Goal: Find specific page/section: Find specific page/section

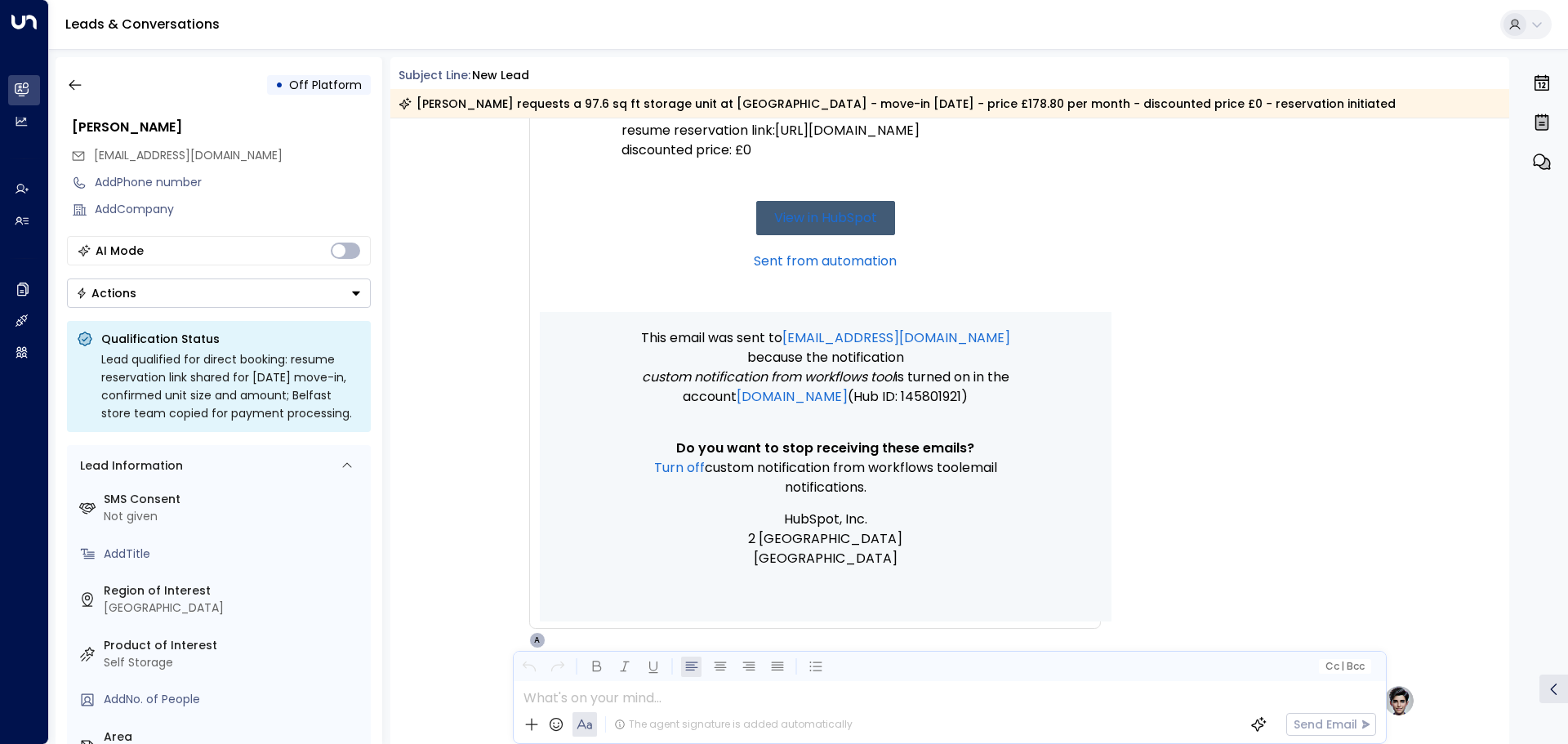
scroll to position [195, 0]
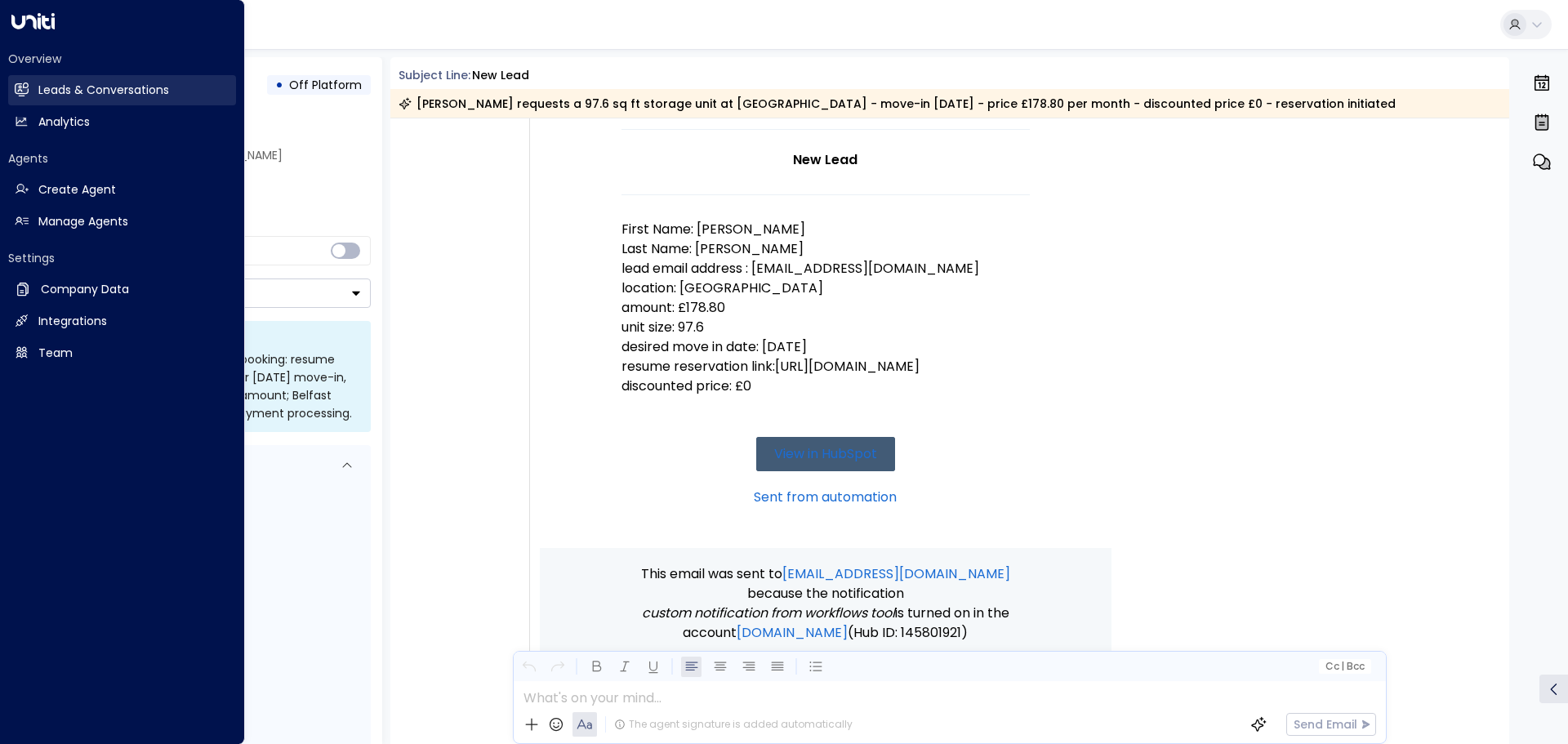
click at [72, 83] on h2 "Leads & Conversations" at bounding box center [104, 90] width 130 height 17
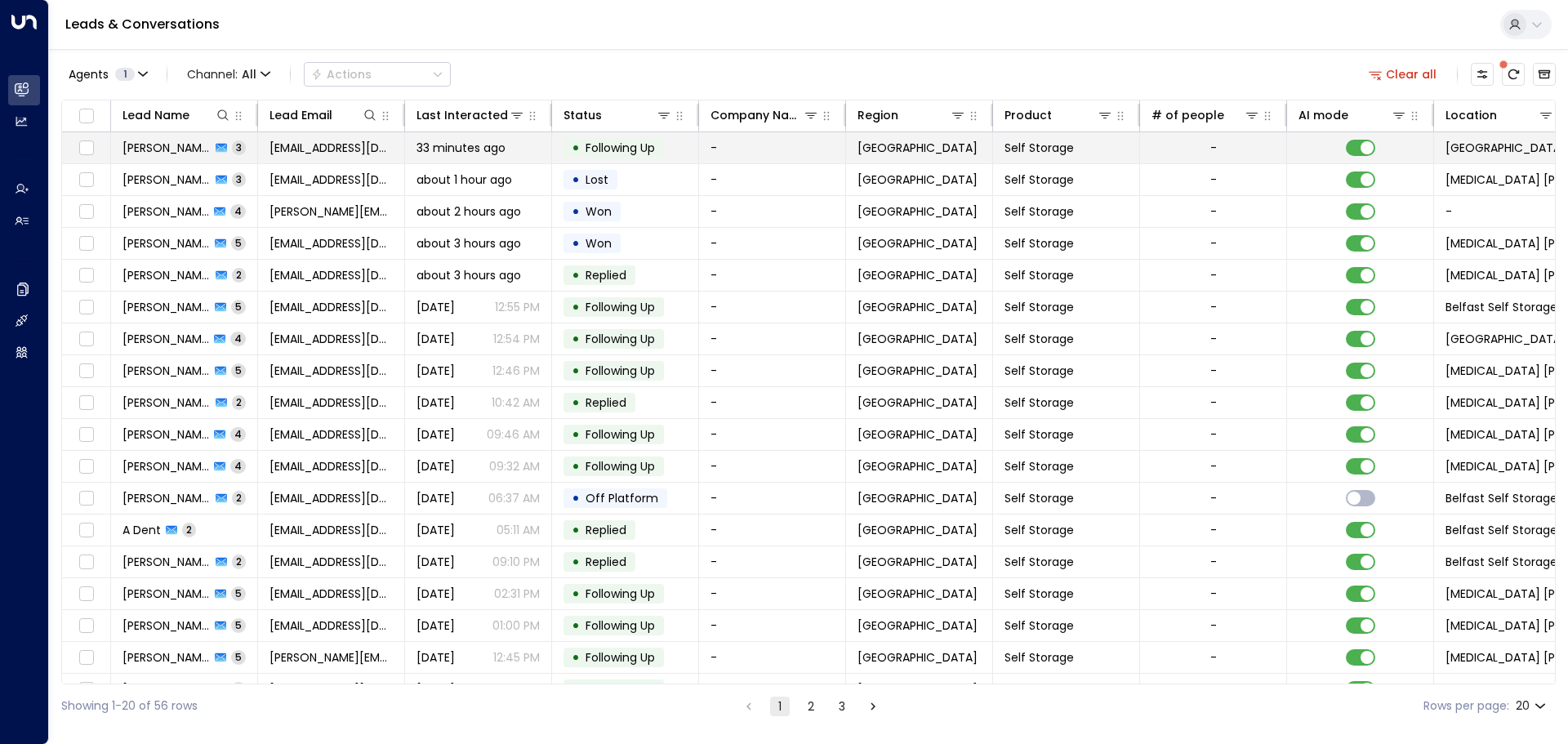
click at [167, 144] on span "[PERSON_NAME]" at bounding box center [166, 148] width 88 height 17
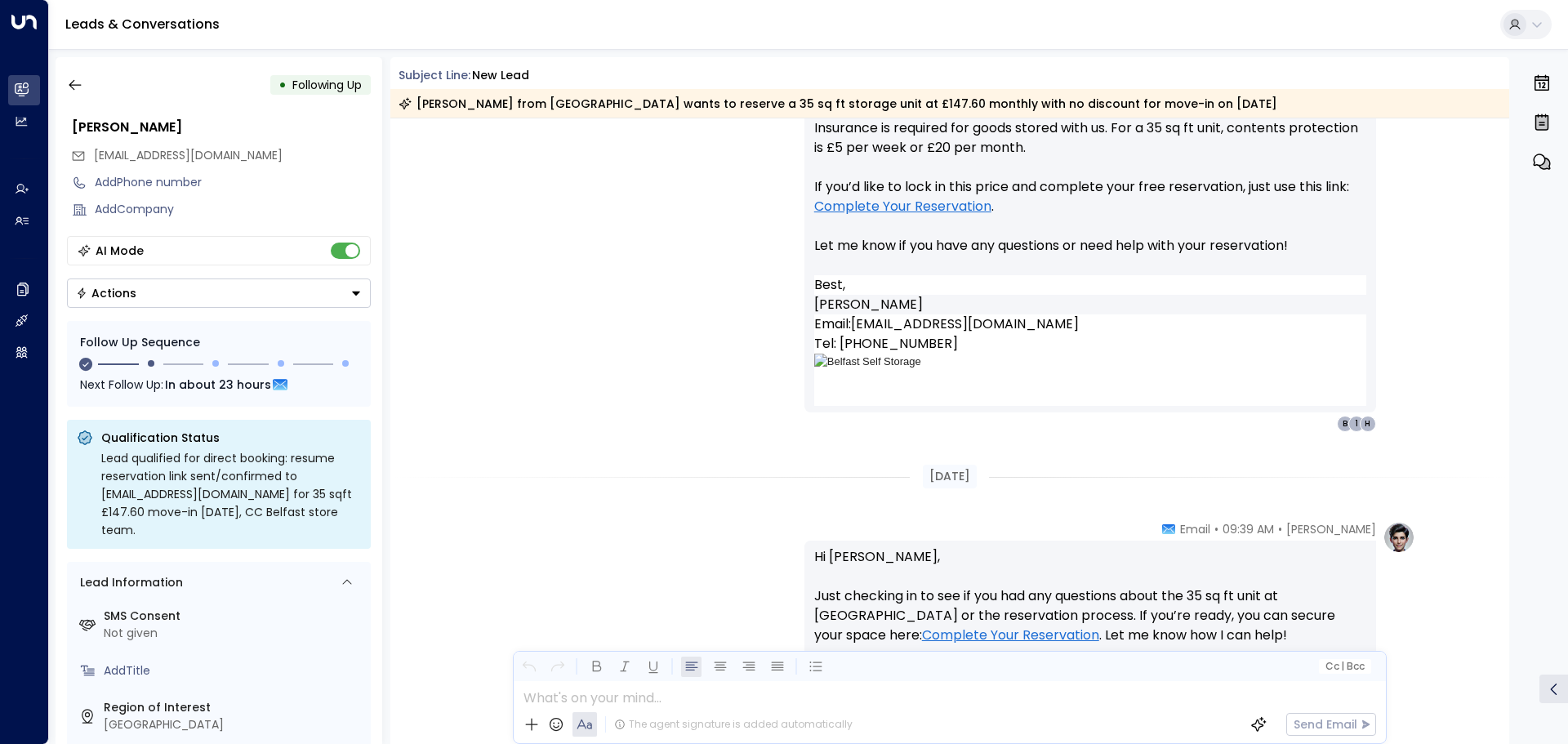
scroll to position [1400, 0]
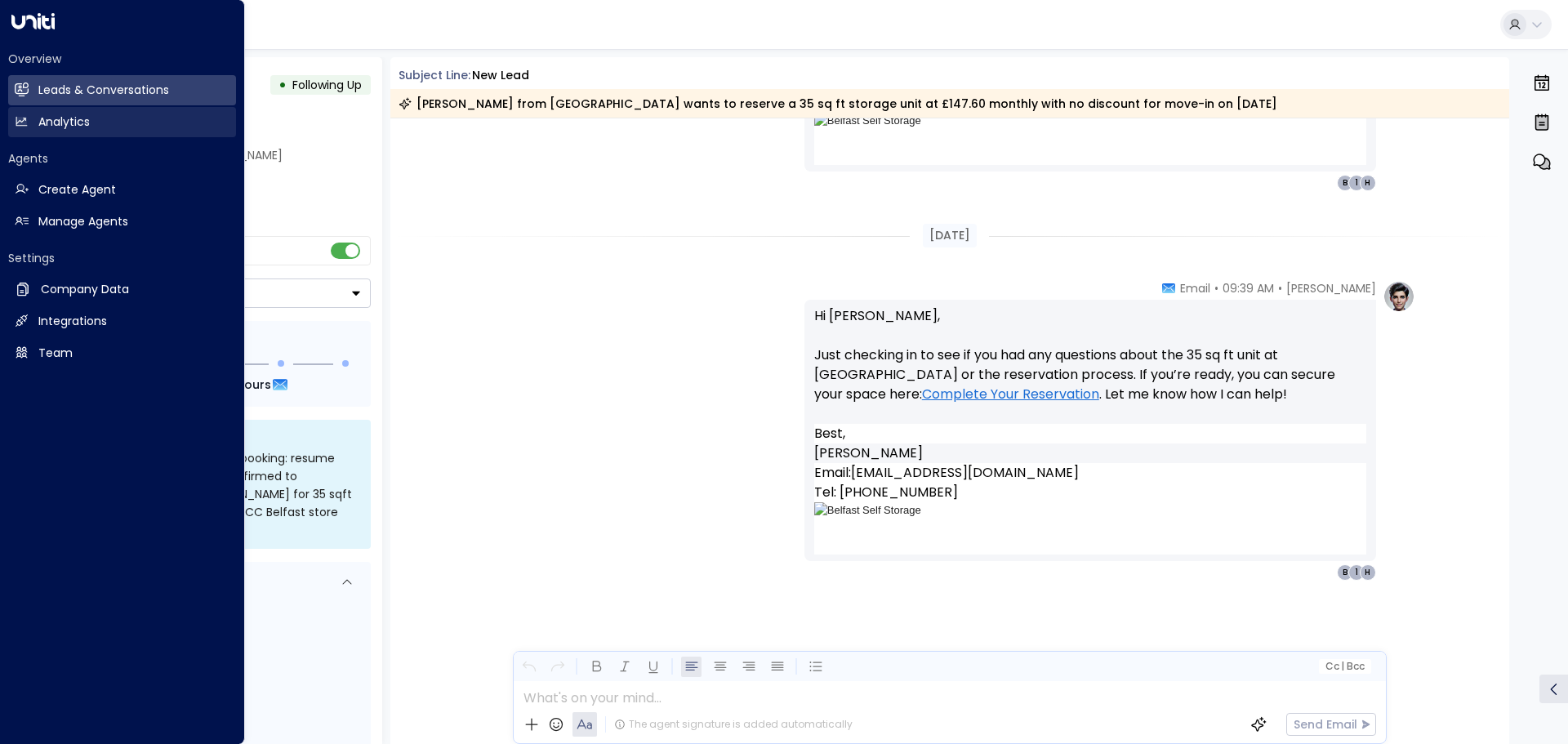
click at [63, 120] on h2 "Analytics" at bounding box center [64, 122] width 51 height 17
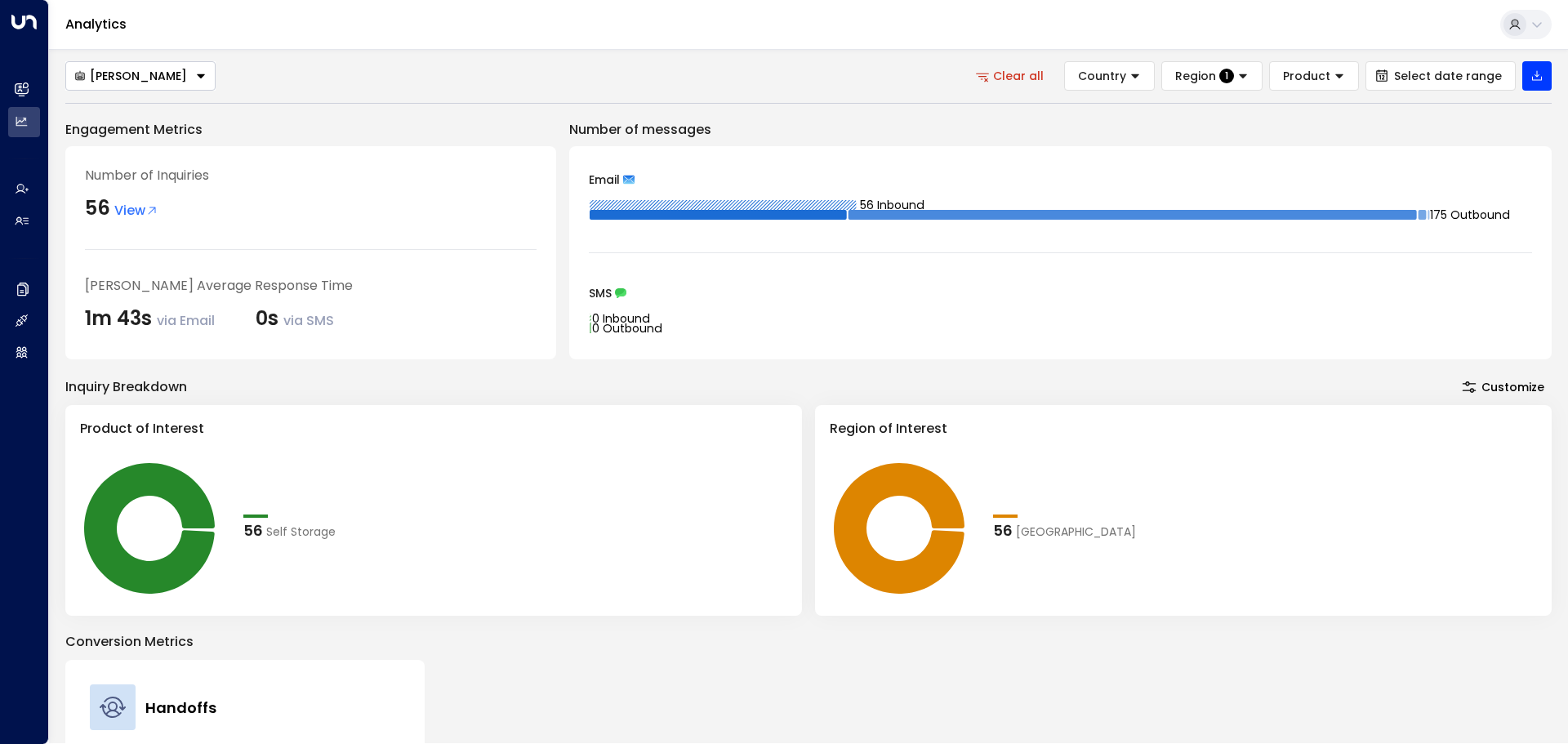
click at [141, 213] on span "View" at bounding box center [136, 210] width 44 height 19
click at [1226, 73] on div "Region 1" at bounding box center [1204, 76] width 59 height 15
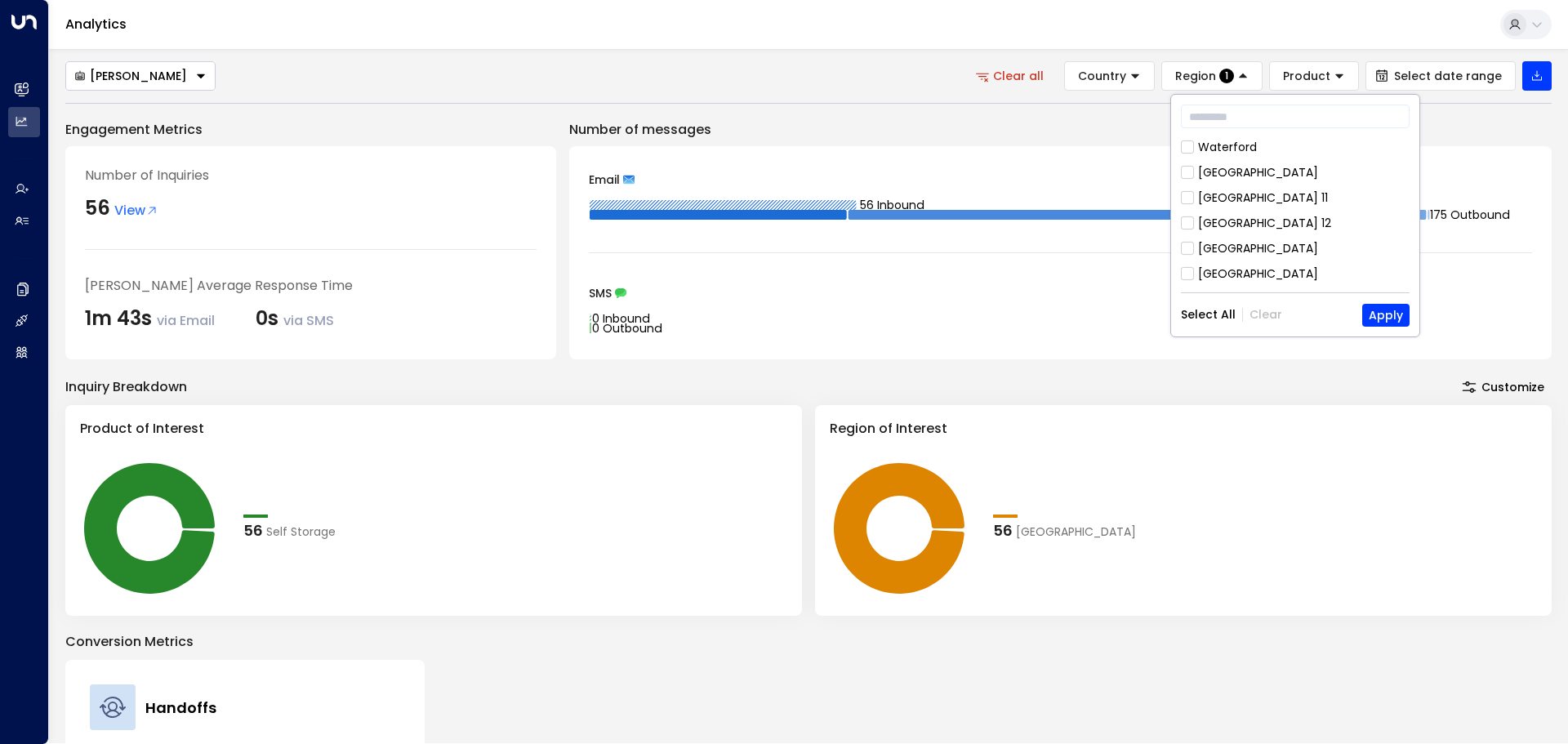
click at [195, 76] on icon "Button group with a nested menu" at bounding box center [201, 76] width 11 height 11
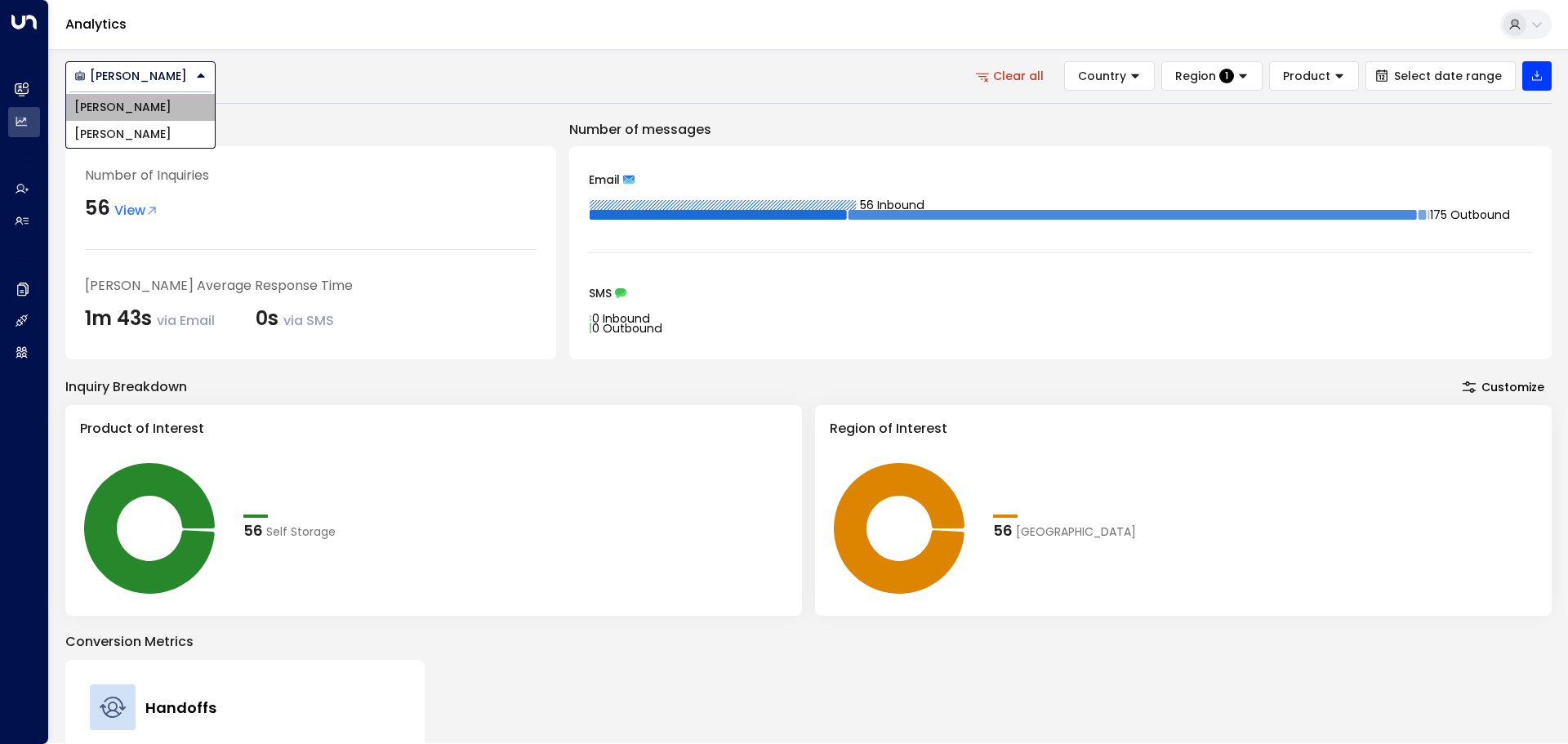
click at [158, 105] on li "[PERSON_NAME]" at bounding box center [140, 107] width 149 height 27
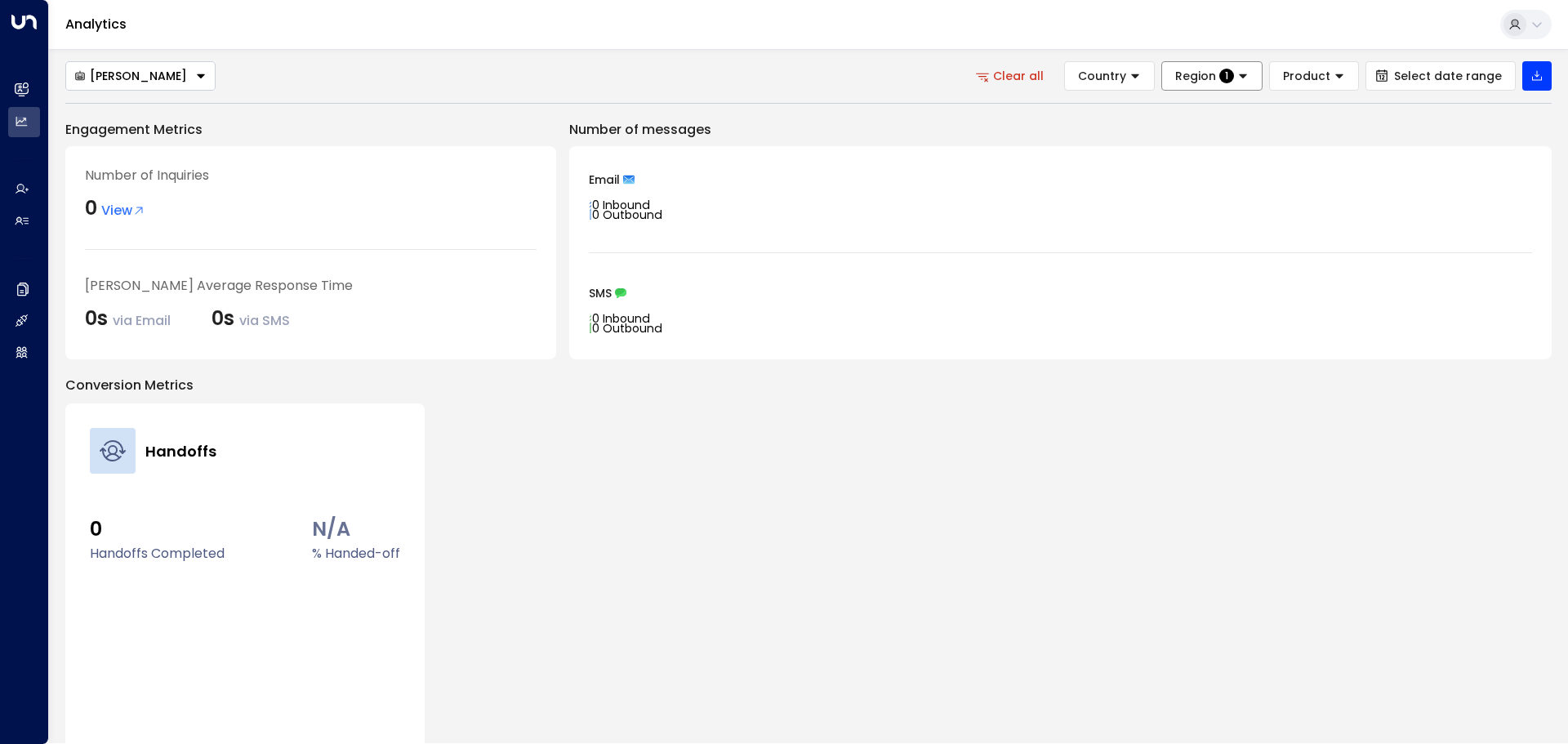
click at [1203, 78] on span "Region" at bounding box center [1195, 76] width 40 height 15
click at [1390, 191] on button "Apply" at bounding box center [1386, 188] width 48 height 23
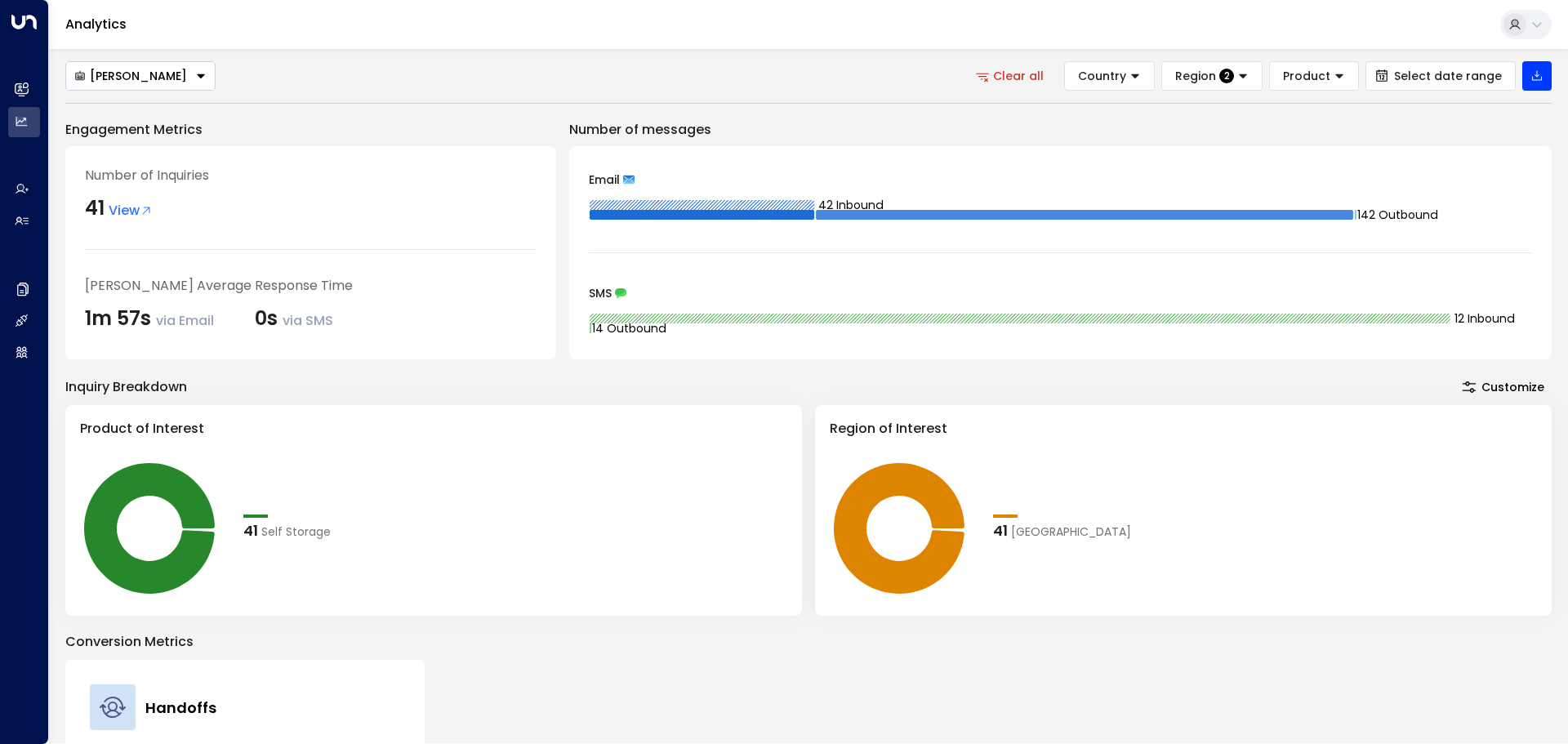
click at [136, 207] on span "View" at bounding box center [130, 210] width 44 height 19
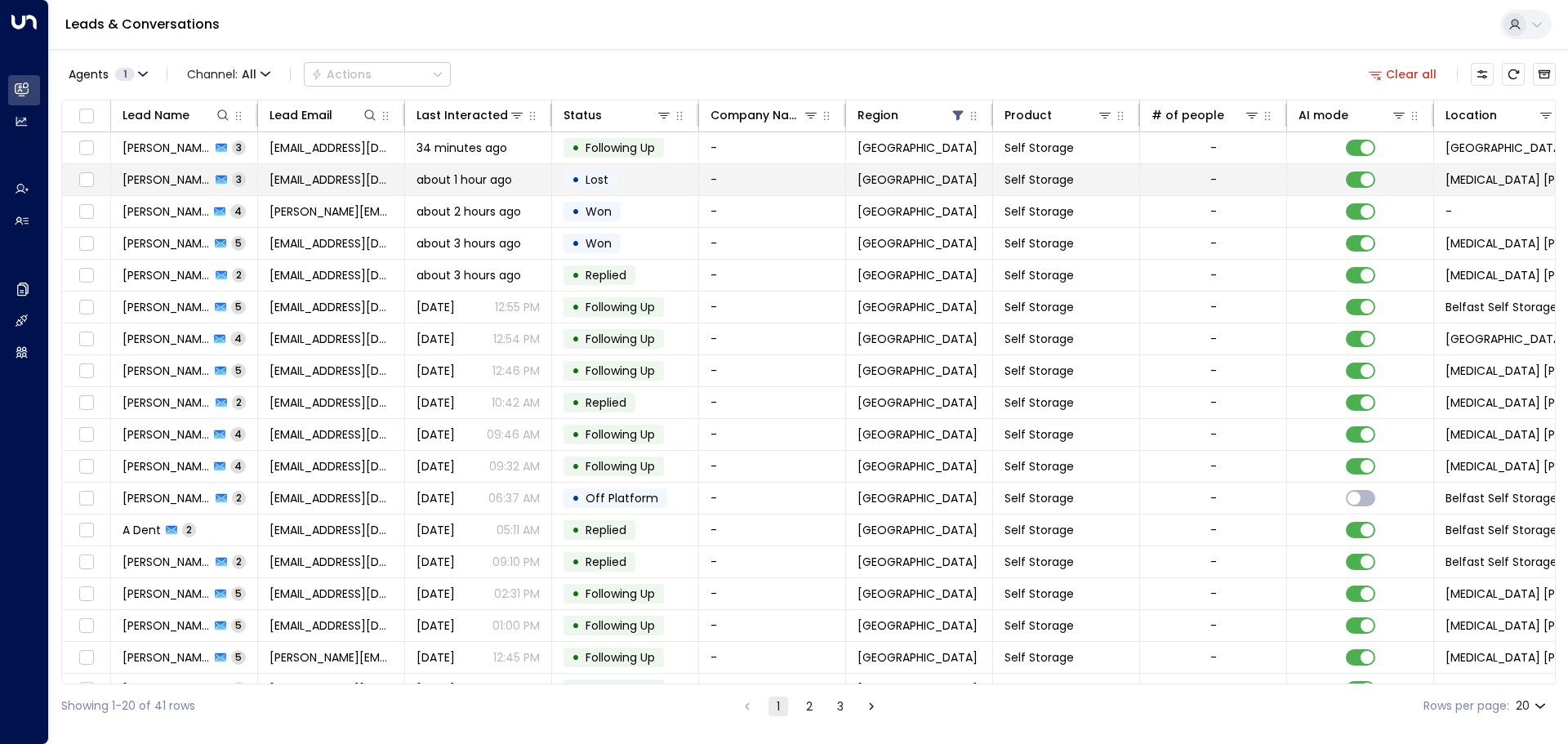
click at [152, 180] on span "[PERSON_NAME]" at bounding box center [166, 180] width 88 height 17
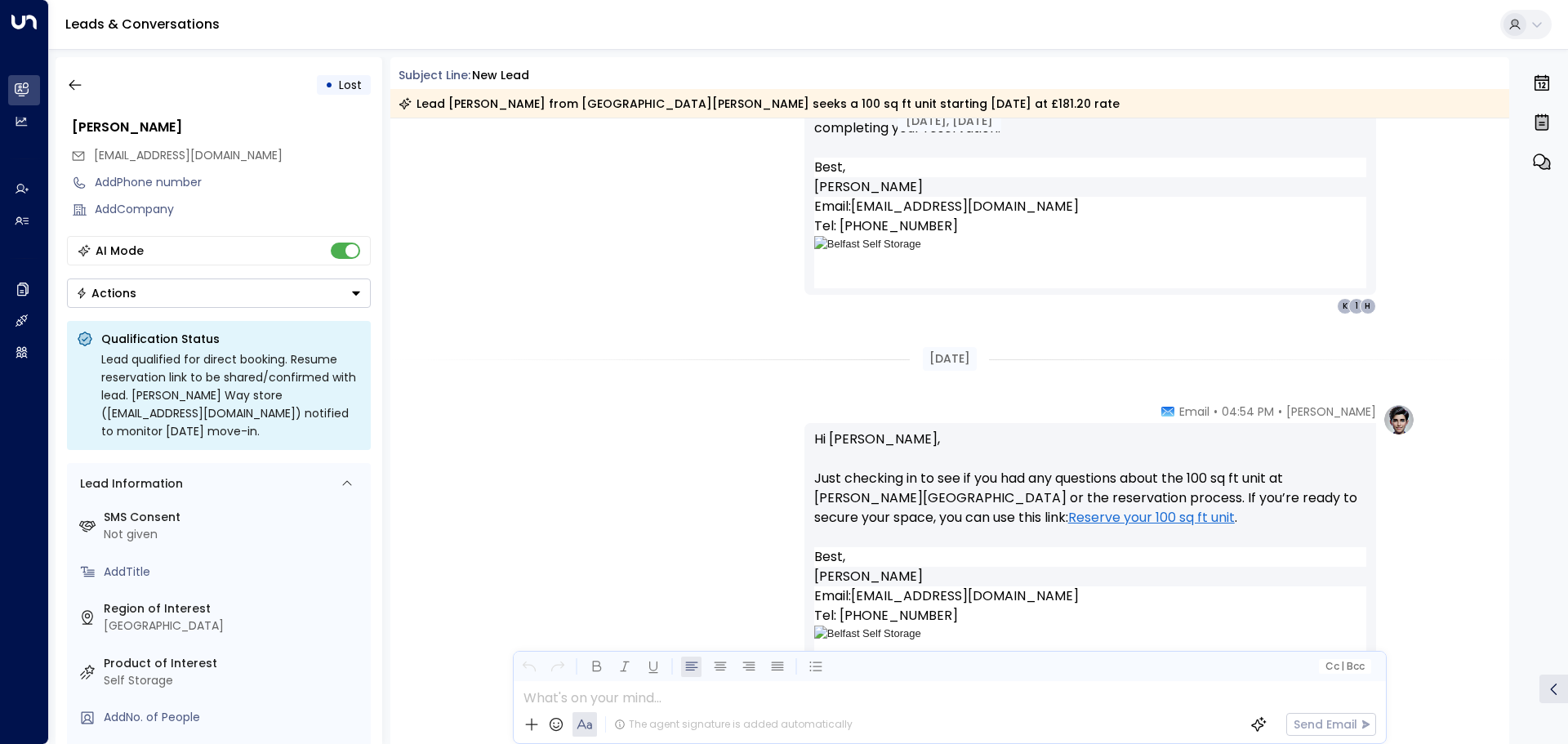
scroll to position [1420, 0]
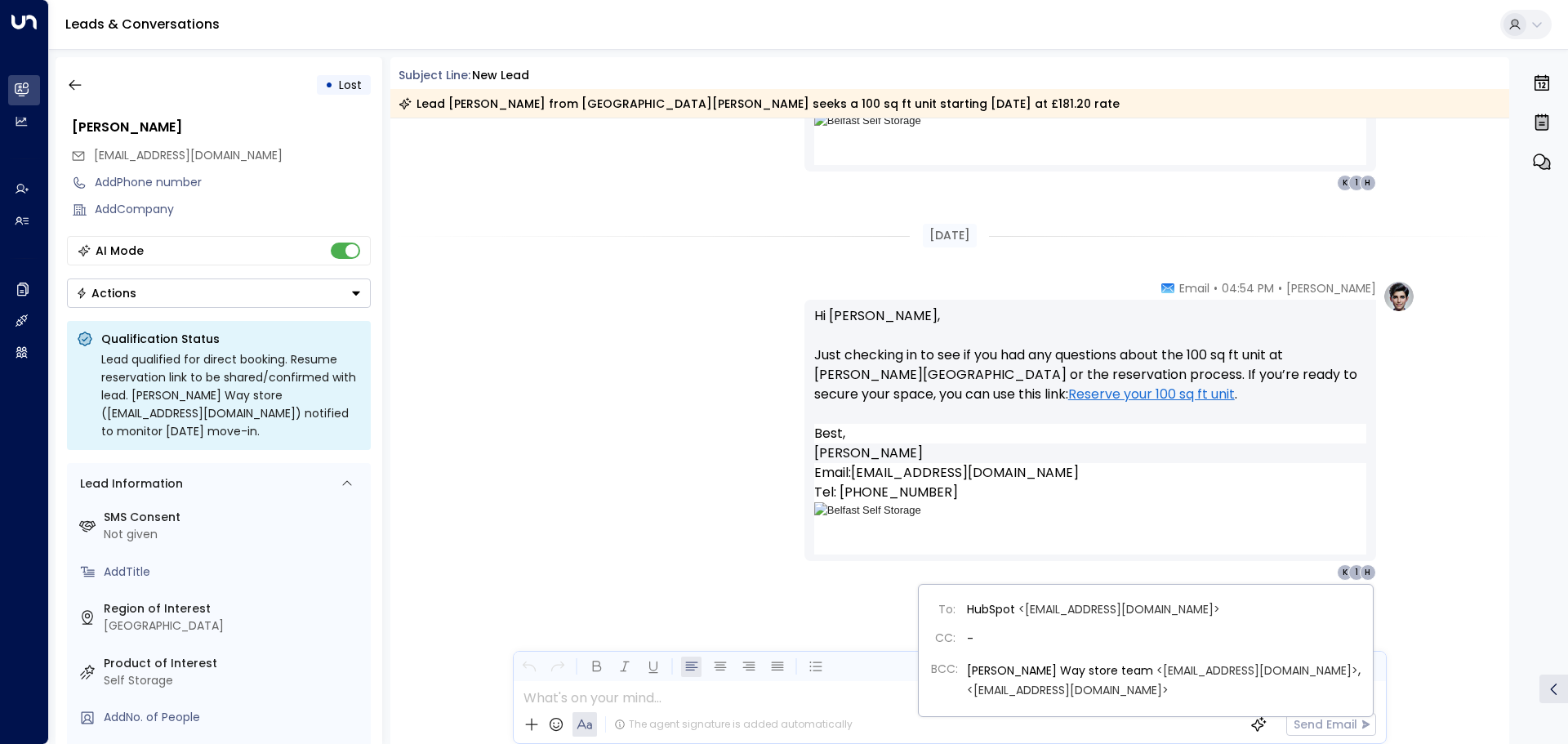
click at [1339, 571] on div "K" at bounding box center [1344, 572] width 17 height 17
click at [1354, 572] on div "1" at bounding box center [1356, 572] width 17 height 17
click at [349, 286] on button "Actions" at bounding box center [218, 292] width 304 height 29
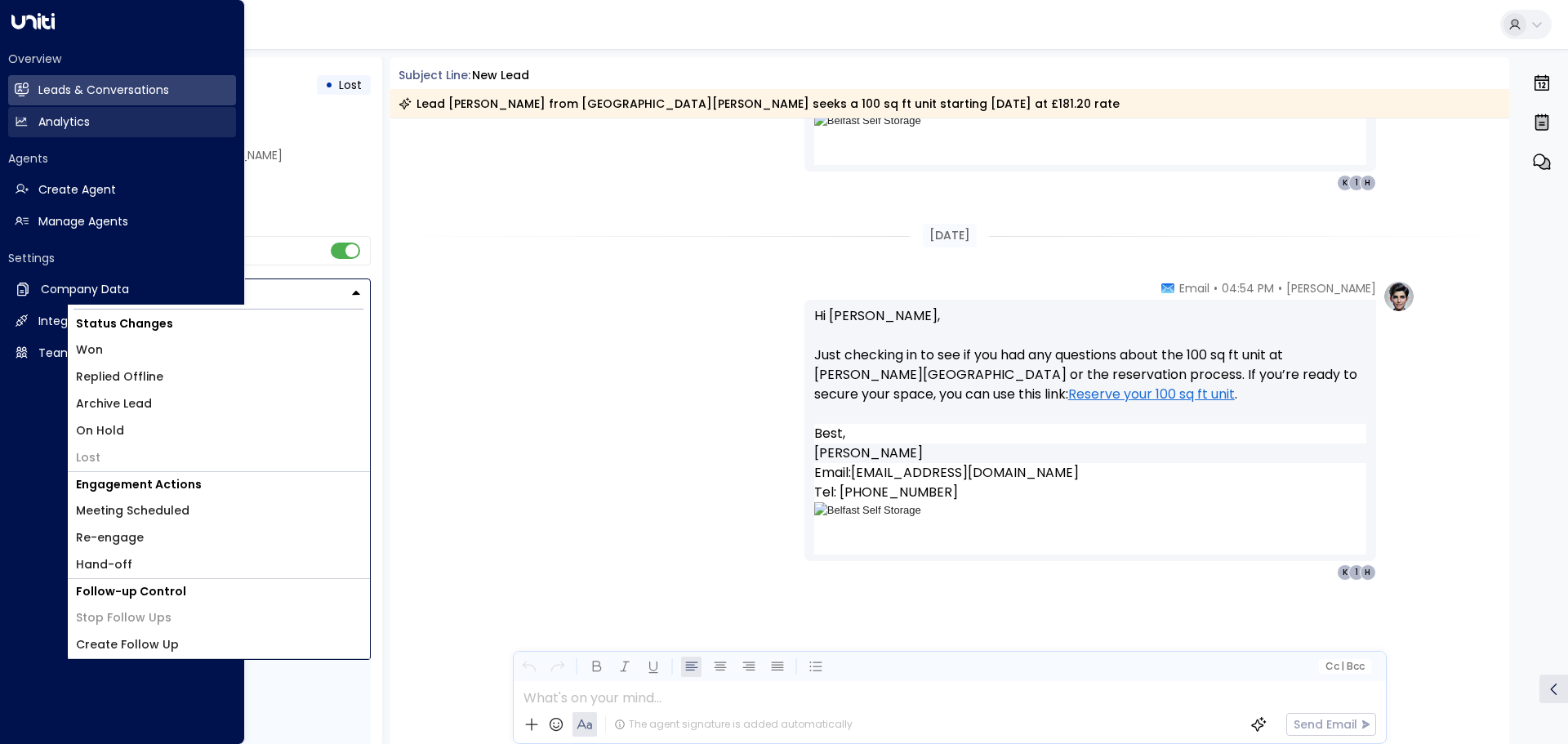
click at [74, 122] on h2 "Analytics" at bounding box center [64, 122] width 51 height 17
